Goal: Book appointment/travel/reservation

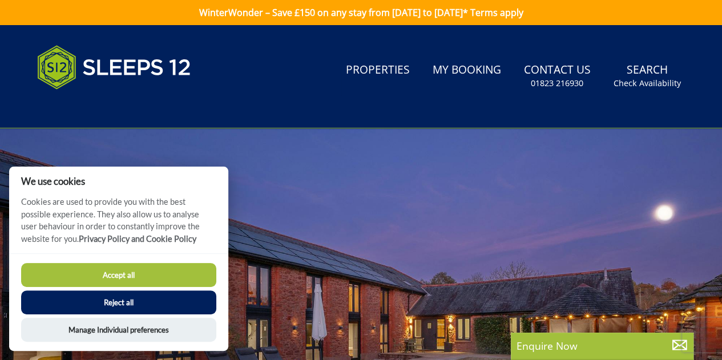
click at [159, 297] on button "Reject all" at bounding box center [118, 302] width 195 height 24
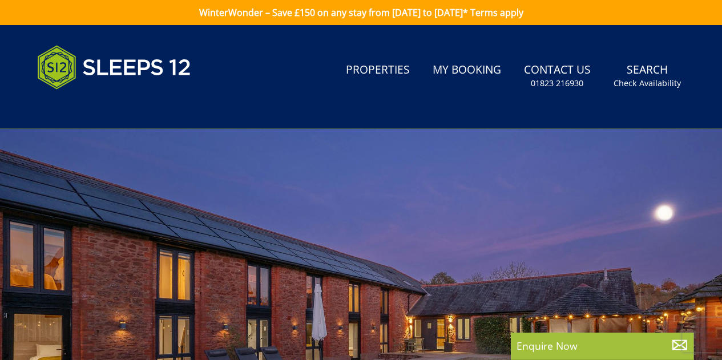
click at [398, 15] on link "WinterWonder – Save £150 on any stay from [DATE] to [DATE]* Terms apply" at bounding box center [361, 12] width 722 height 25
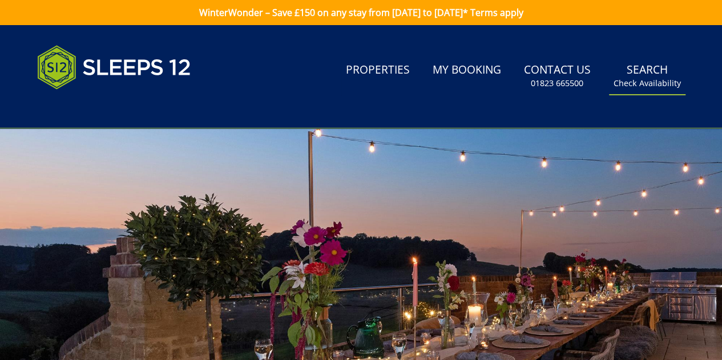
click at [645, 79] on small "Check Availability" at bounding box center [647, 83] width 67 height 11
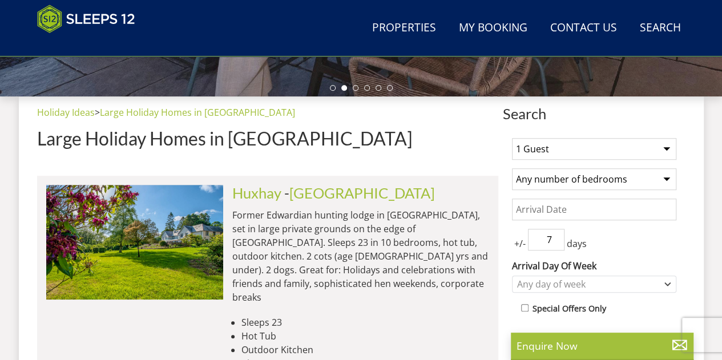
scroll to position [366, 0]
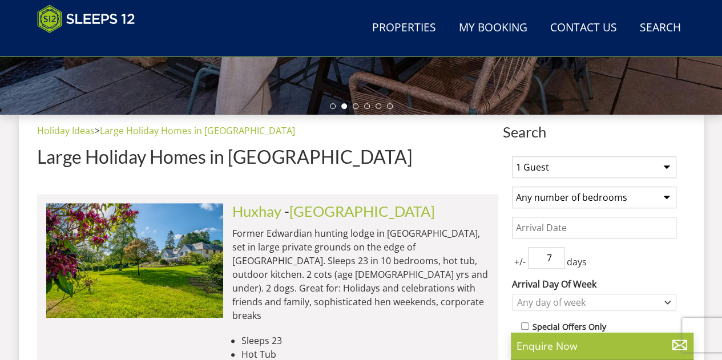
click at [563, 168] on select "1 Guest 2 Guests 3 Guests 4 Guests 5 Guests 6 Guests 7 Guests 8 Guests 9 Guests…" at bounding box center [594, 167] width 164 height 22
select select "3"
click at [512, 156] on select "1 Guest 2 Guests 3 Guests 4 Guests 5 Guests 6 Guests 7 Guests 8 Guests 9 Guests…" at bounding box center [594, 167] width 164 height 22
click at [568, 195] on select "Any number of bedrooms 4 Bedrooms 5 Bedrooms 6 Bedrooms 7 Bedrooms 8 Bedrooms 9…" at bounding box center [594, 198] width 164 height 22
click at [552, 227] on input "Date" at bounding box center [594, 228] width 164 height 22
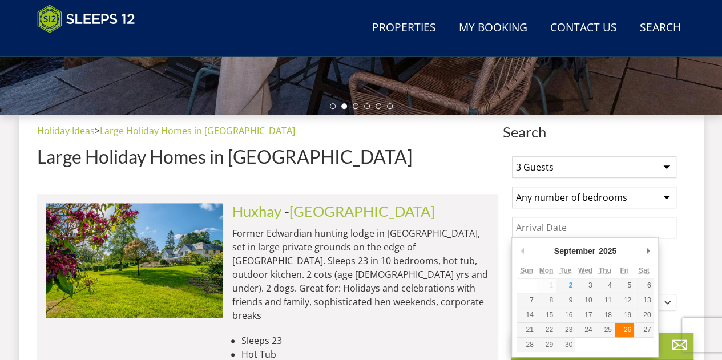
type input "26/09/2025"
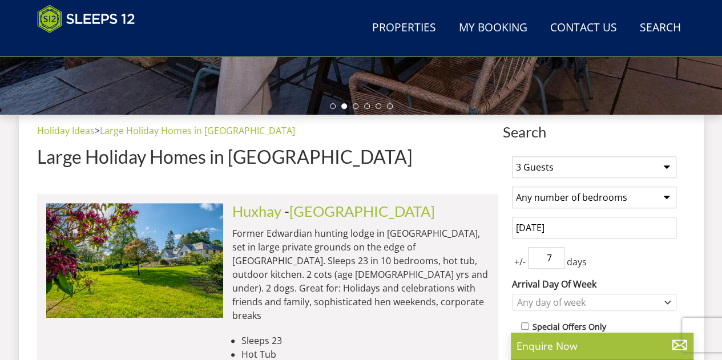
click at [542, 259] on input "7" at bounding box center [546, 258] width 37 height 22
click at [557, 259] on input "6" at bounding box center [546, 258] width 37 height 22
click at [557, 259] on input "5" at bounding box center [546, 258] width 37 height 22
click at [557, 259] on input "4" at bounding box center [546, 258] width 37 height 22
click at [557, 259] on input "3" at bounding box center [546, 258] width 37 height 22
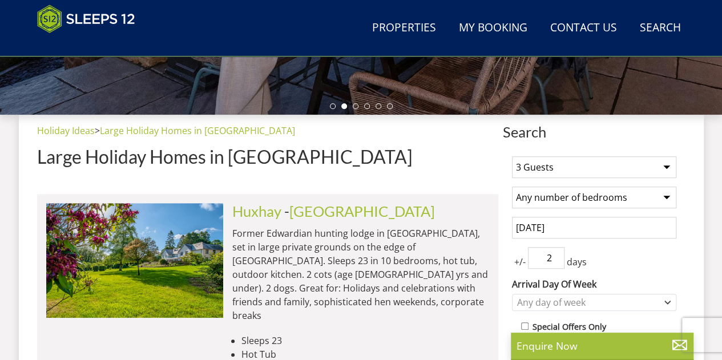
click at [557, 259] on input "2" at bounding box center [546, 258] width 37 height 22
click at [557, 259] on input "1" at bounding box center [546, 258] width 37 height 22
type input "0"
click at [557, 259] on input "0" at bounding box center [546, 258] width 37 height 22
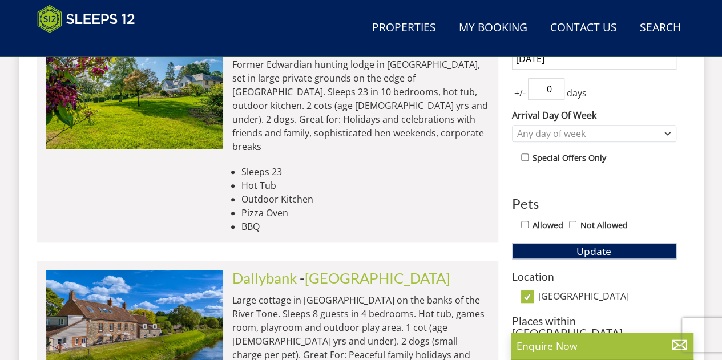
scroll to position [560, 0]
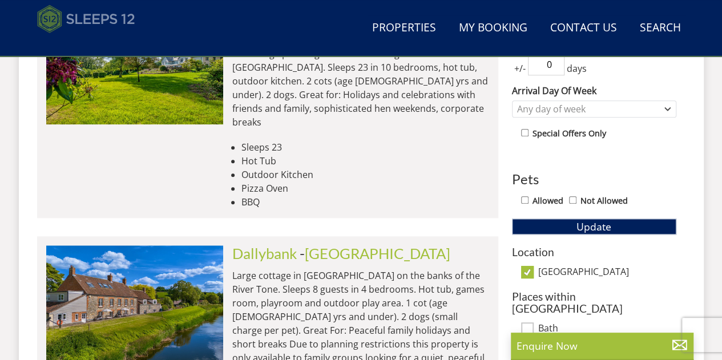
click at [90, 18] on img at bounding box center [86, 19] width 98 height 29
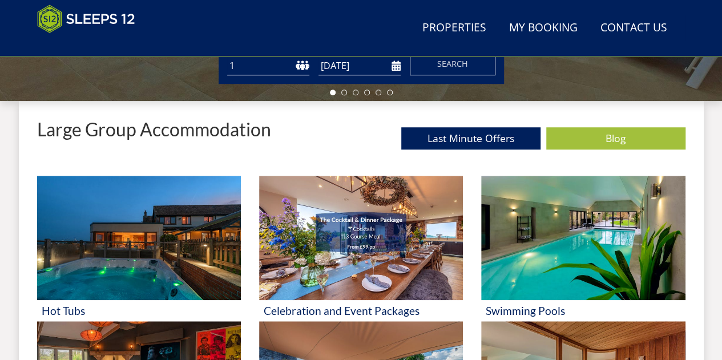
scroll to position [385, 0]
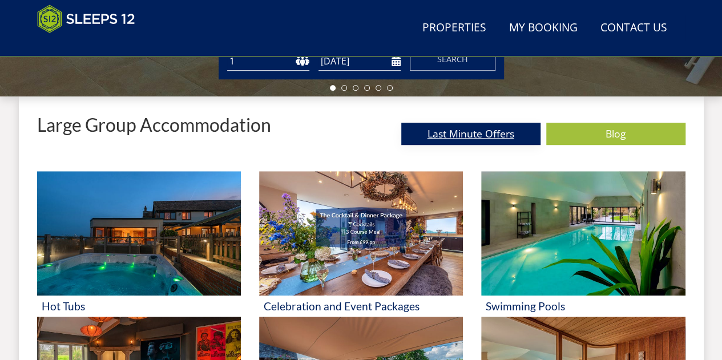
click at [501, 128] on link "Last Minute Offers" at bounding box center [470, 134] width 139 height 22
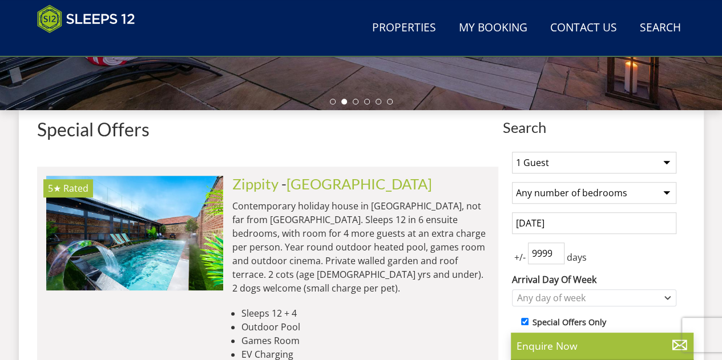
scroll to position [382, 0]
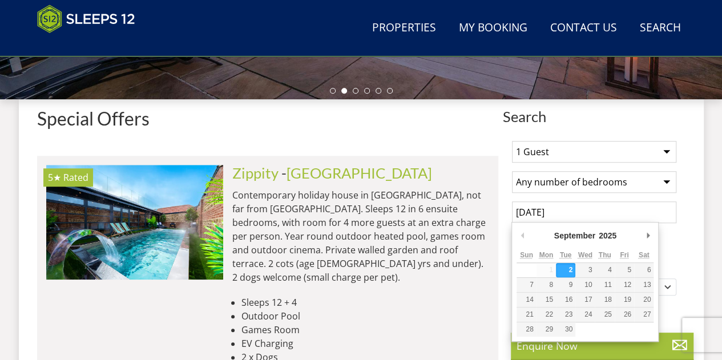
click at [586, 206] on input "[DATE]" at bounding box center [594, 212] width 164 height 22
type input "26/09/2025"
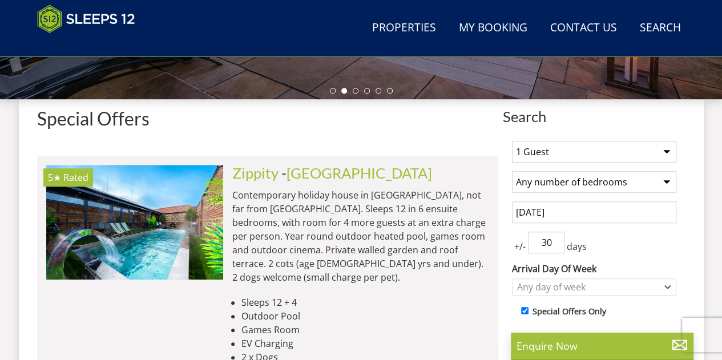
drag, startPoint x: 553, startPoint y: 243, endPoint x: 510, endPoint y: 233, distance: 44.4
click at [528, 233] on input "30" at bounding box center [546, 243] width 37 height 22
drag, startPoint x: 544, startPoint y: 248, endPoint x: 499, endPoint y: 248, distance: 45.1
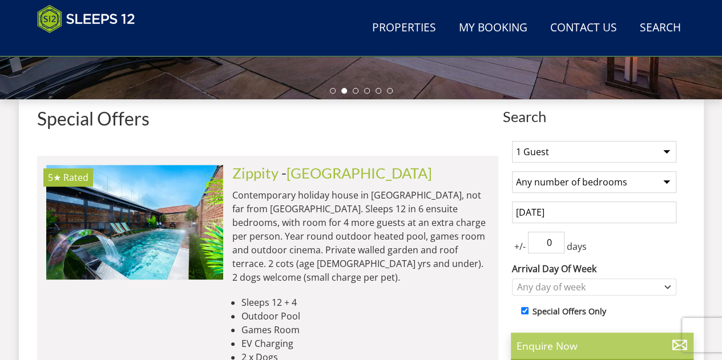
type input "0"
click at [562, 345] on p "Enquire Now" at bounding box center [602, 345] width 171 height 15
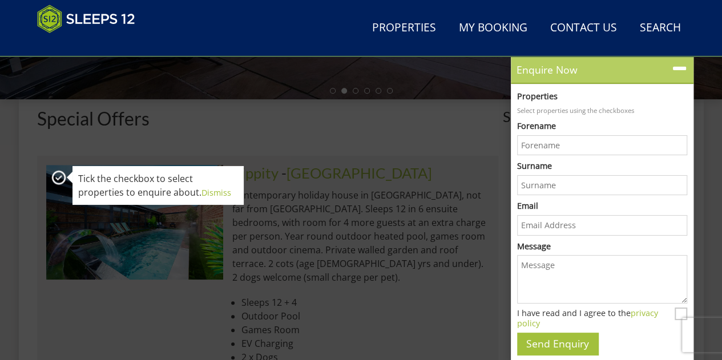
scroll to position [0, 0]
click at [676, 73] on icon at bounding box center [679, 68] width 17 height 17
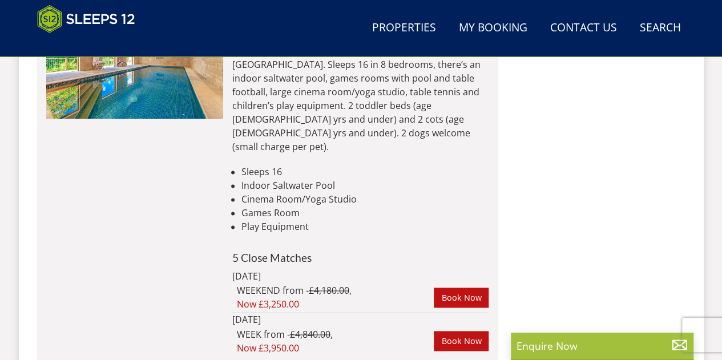
scroll to position [5066, 0]
